Goal: Complete application form

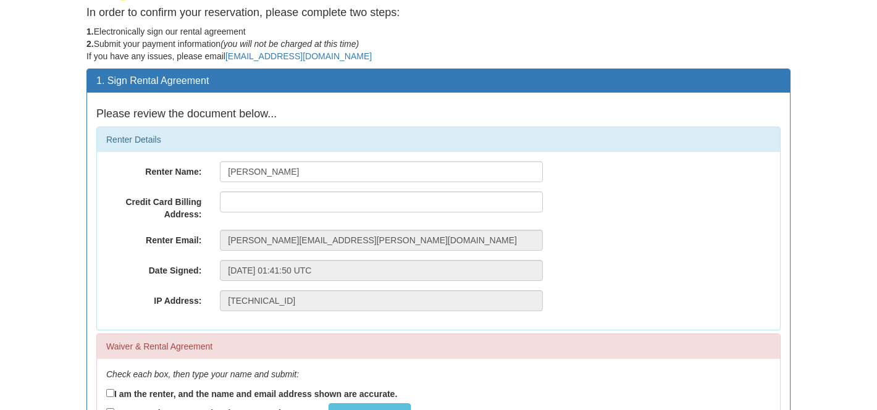
scroll to position [52, 0]
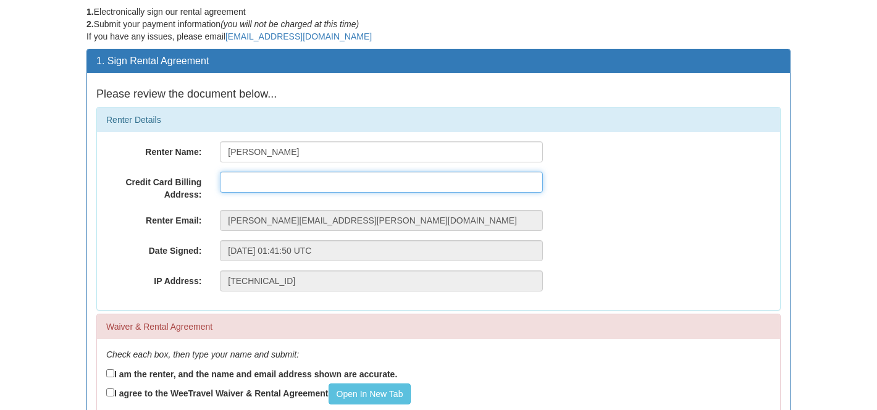
click at [271, 181] on input "text" at bounding box center [381, 182] width 323 height 21
type input "[STREET_ADDRESS]"
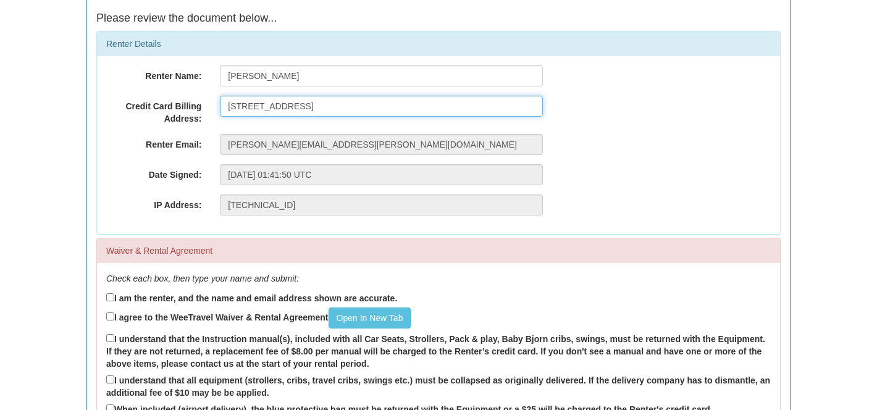
scroll to position [129, 0]
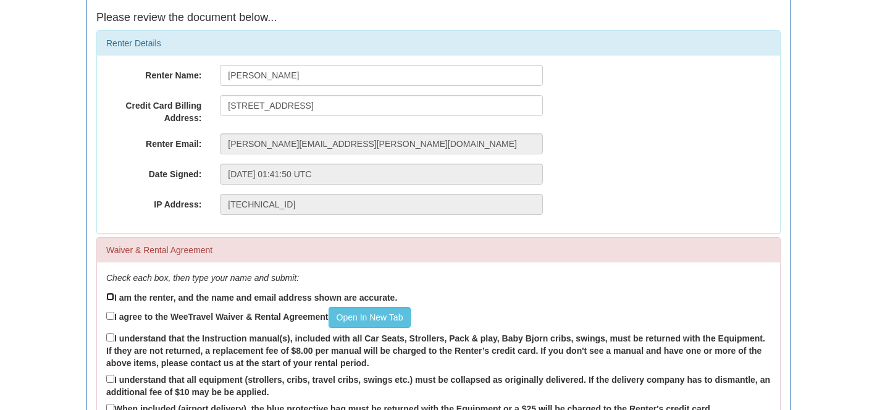
click at [107, 296] on input "I am the renter, and the name and email address shown are accurate." at bounding box center [110, 297] width 8 height 8
checkbox input "true"
click at [107, 320] on label "I agree to the WeeTravel Waiver & Rental Agreement Open In [GEOGRAPHIC_DATA]" at bounding box center [258, 317] width 305 height 21
click at [107, 320] on input "I agree to the WeeTravel Waiver & Rental Agreement Open In [GEOGRAPHIC_DATA]" at bounding box center [110, 316] width 8 height 8
checkbox input "true"
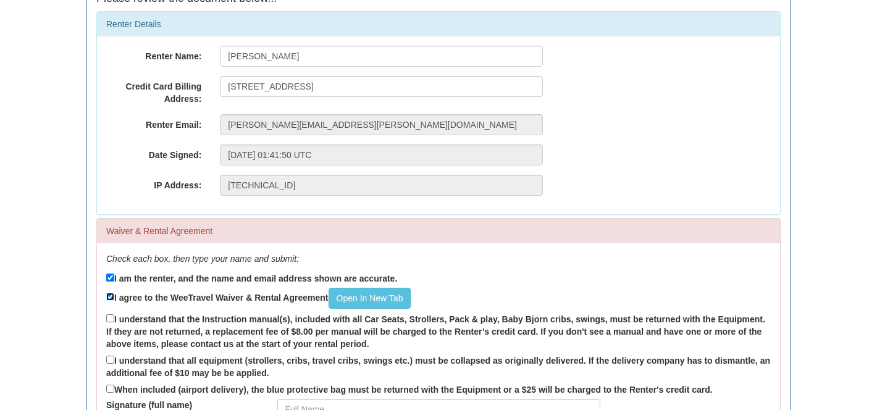
scroll to position [207, 0]
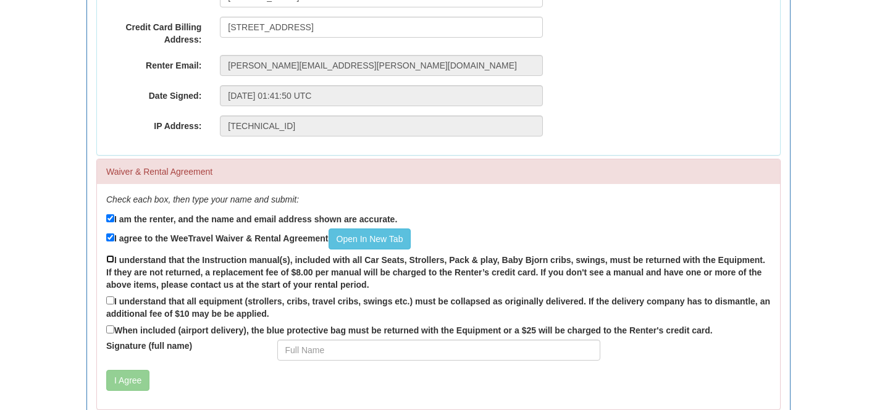
click at [109, 258] on input "I understand that the Instruction manual(s), included with all Car Seats, Strol…" at bounding box center [110, 259] width 8 height 8
checkbox input "true"
click at [109, 301] on input "I understand that all equipment (strollers, cribs, travel cribs, swings etc.) m…" at bounding box center [110, 301] width 8 height 8
checkbox input "true"
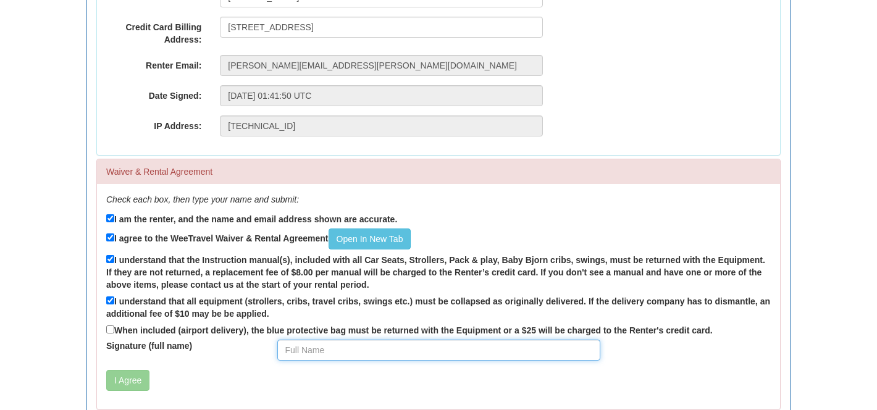
click at [342, 356] on input "Signature (full name)" at bounding box center [438, 350] width 323 height 21
type input "[PERSON_NAME]"
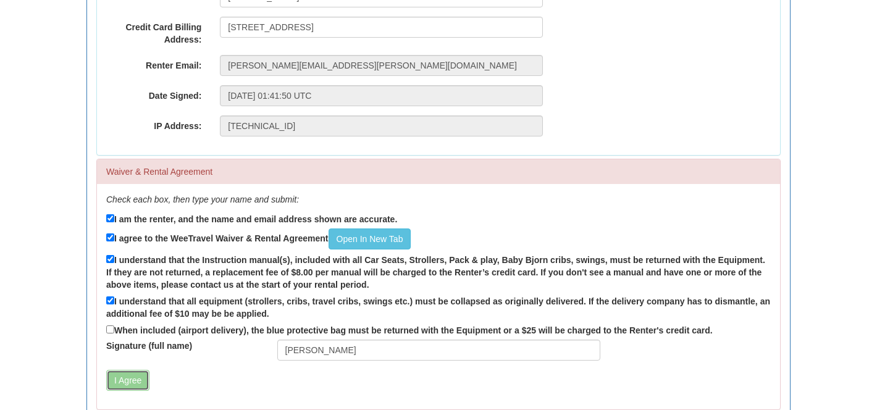
click at [130, 376] on button "I Agree" at bounding box center [127, 380] width 43 height 21
click at [116, 334] on label "When included (airport delivery), the blue protective bag must be returned with…" at bounding box center [409, 330] width 607 height 14
click at [114, 334] on input "When included (airport delivery), the blue protective bag must be returned with…" at bounding box center [110, 330] width 8 height 8
checkbox input "true"
click at [124, 378] on button "I Agree" at bounding box center [127, 380] width 43 height 21
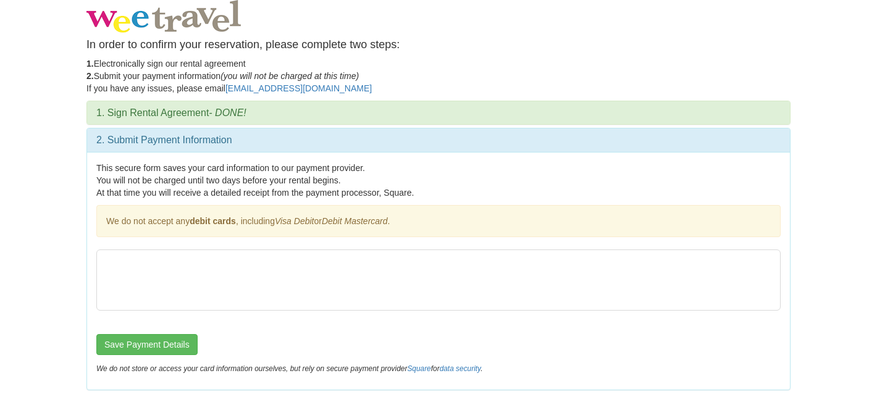
scroll to position [0, 0]
click at [178, 250] on div at bounding box center [438, 280] width 685 height 61
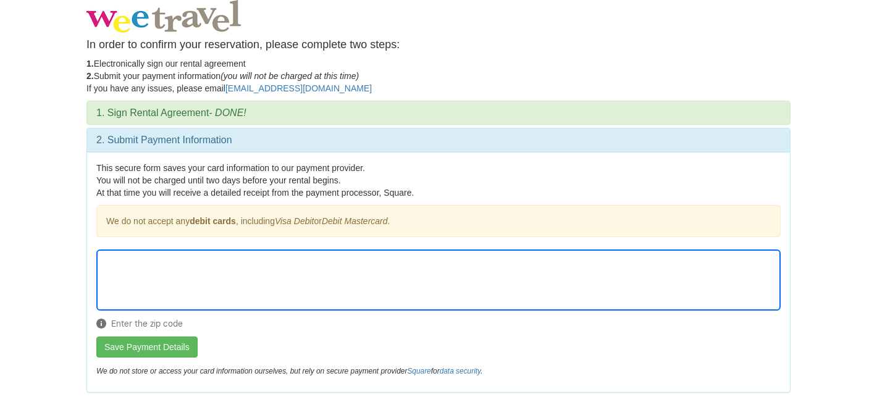
click at [571, 182] on p "This secure form saves your card information to our payment provider. You will …" at bounding box center [438, 180] width 685 height 37
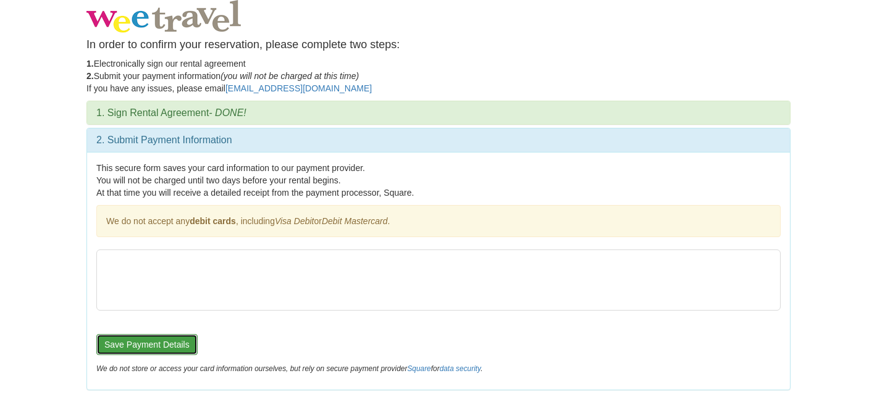
click at [138, 345] on button "Save Payment Details" at bounding box center [146, 344] width 101 height 21
